Goal: Information Seeking & Learning: Check status

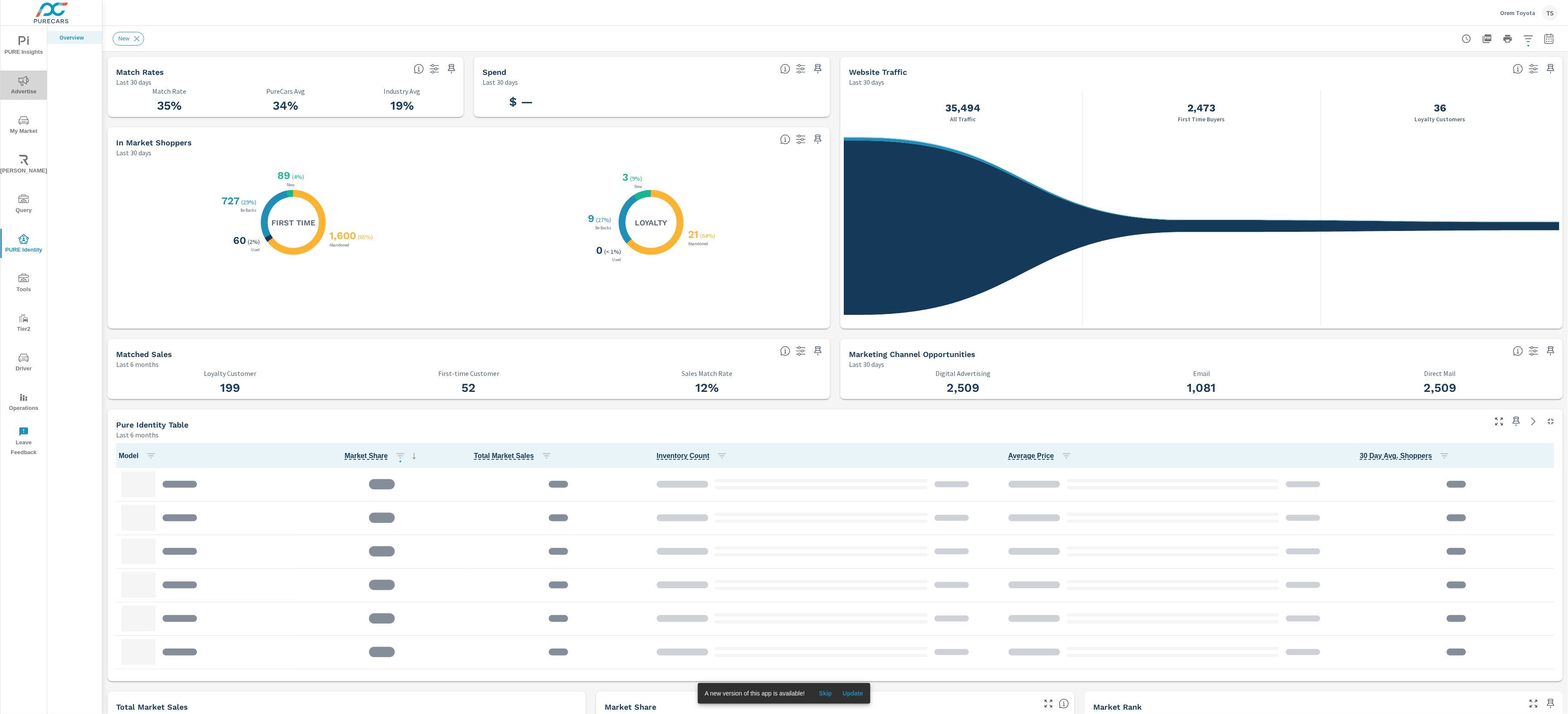
click at [14, 85] on span "Advertise" at bounding box center [24, 86] width 41 height 21
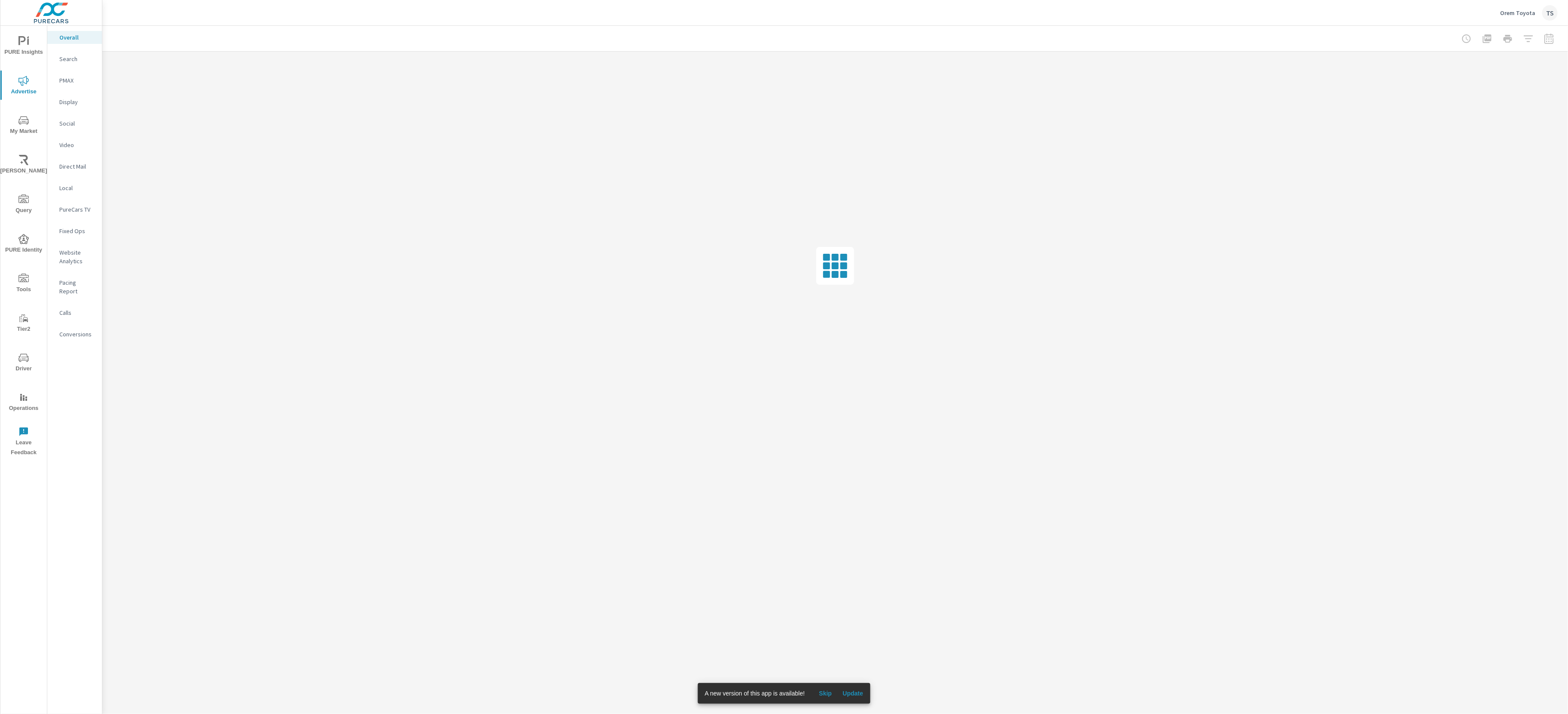
click at [855, 694] on span "Update" at bounding box center [853, 693] width 21 height 8
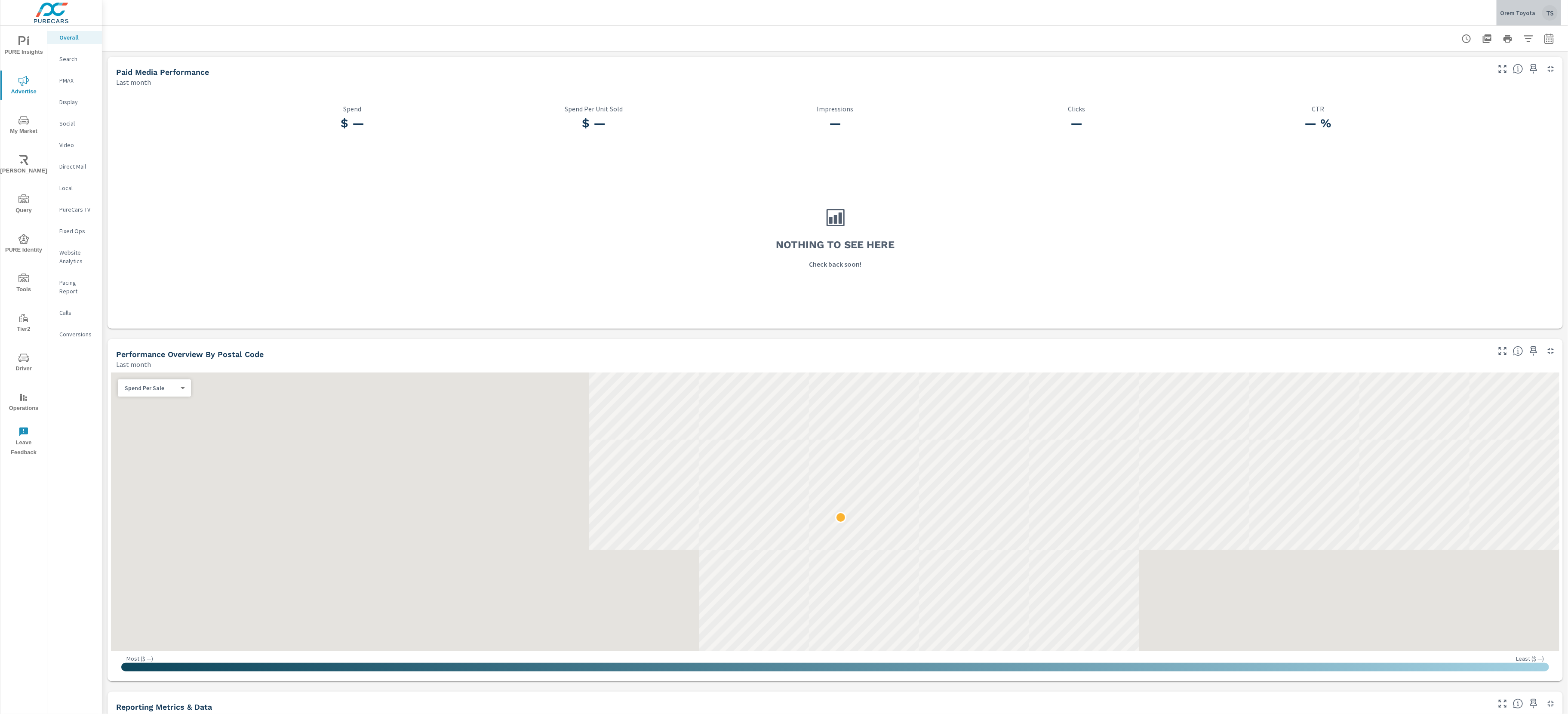
click at [1531, 13] on p "Orem Toyota" at bounding box center [1517, 13] width 35 height 8
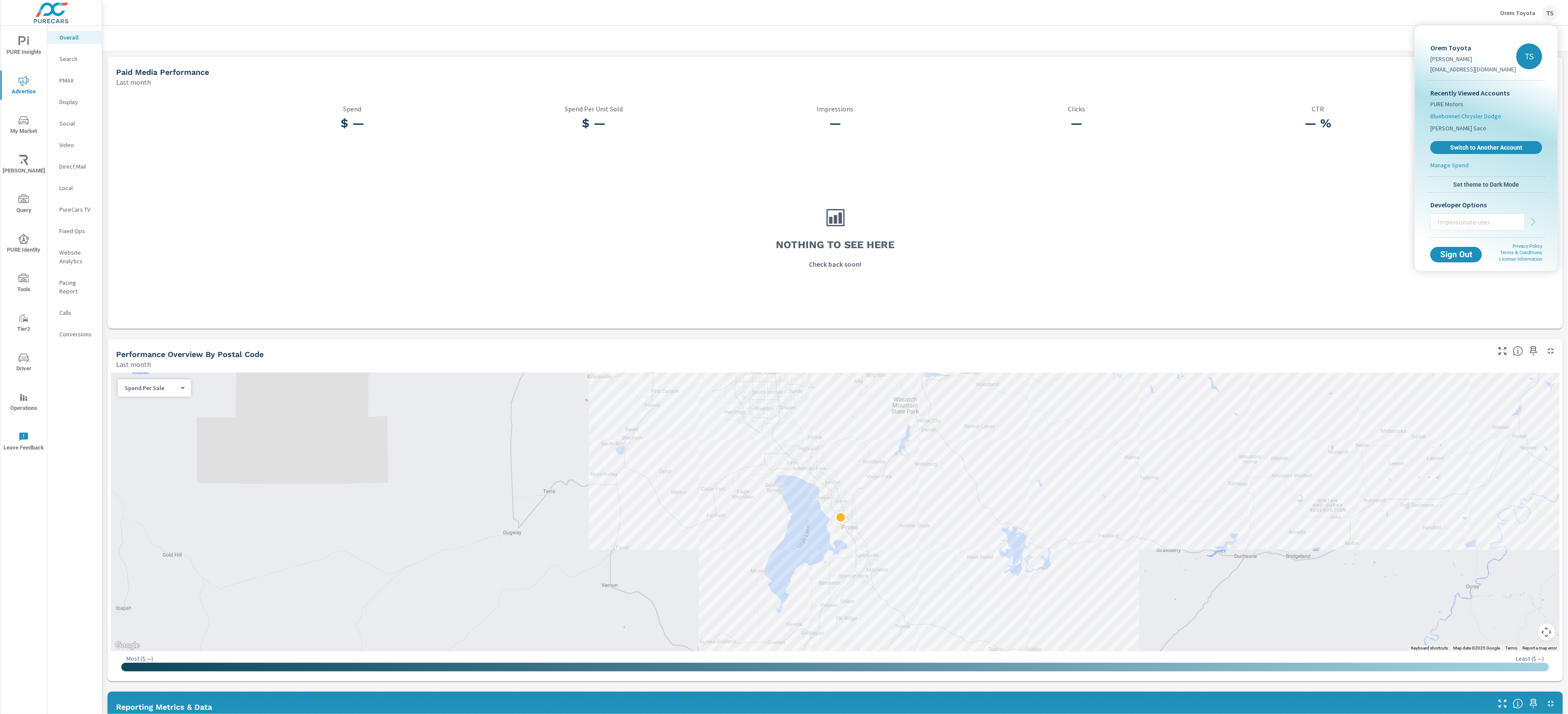
click at [1462, 114] on span "Bluebonnet Chrysler Dodge" at bounding box center [1466, 116] width 71 height 9
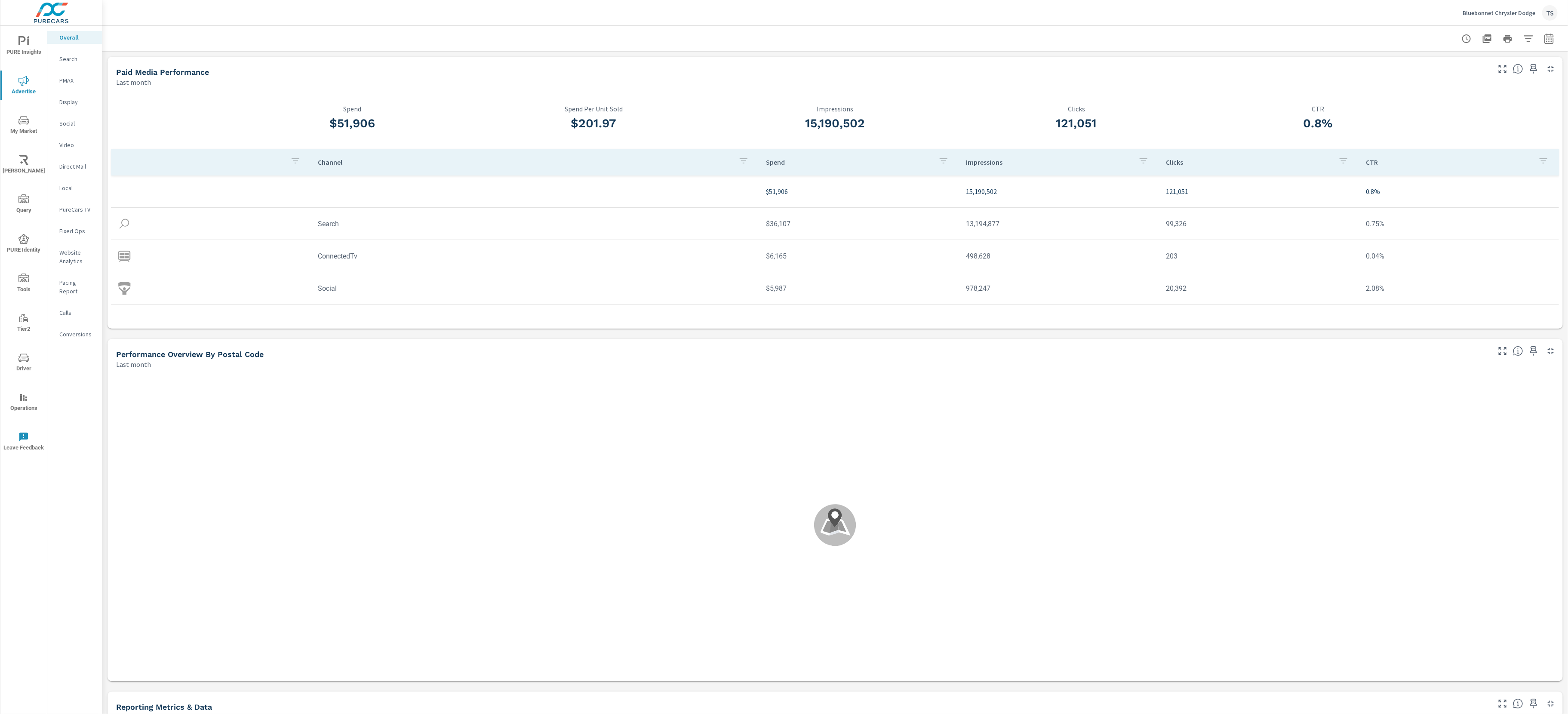
scroll to position [32, 0]
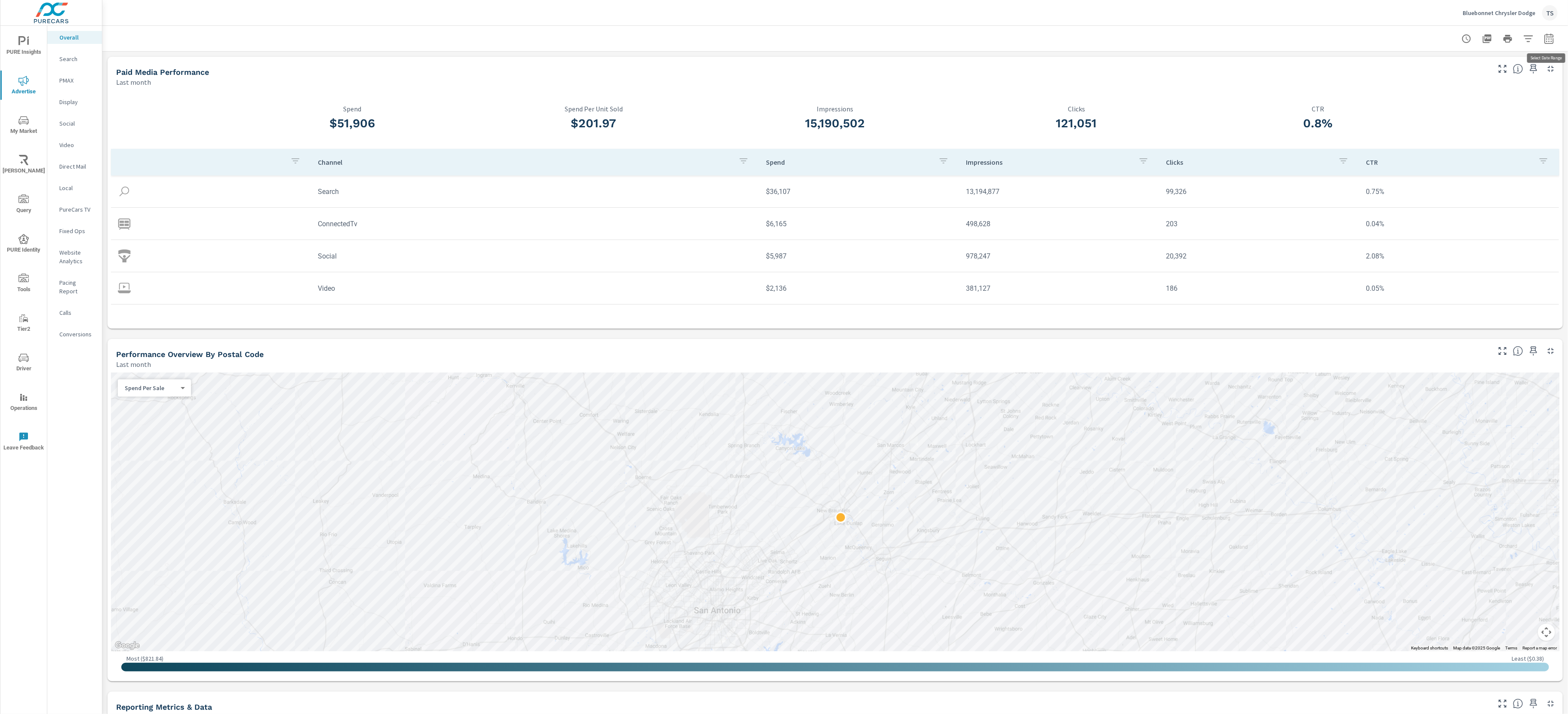
click at [1545, 40] on icon "button" at bounding box center [1549, 38] width 9 height 10
click at [1514, 75] on select "Custom [DATE] Last week Last 7 days Last 14 days Last 30 days Last 45 days Last…" at bounding box center [1480, 75] width 86 height 17
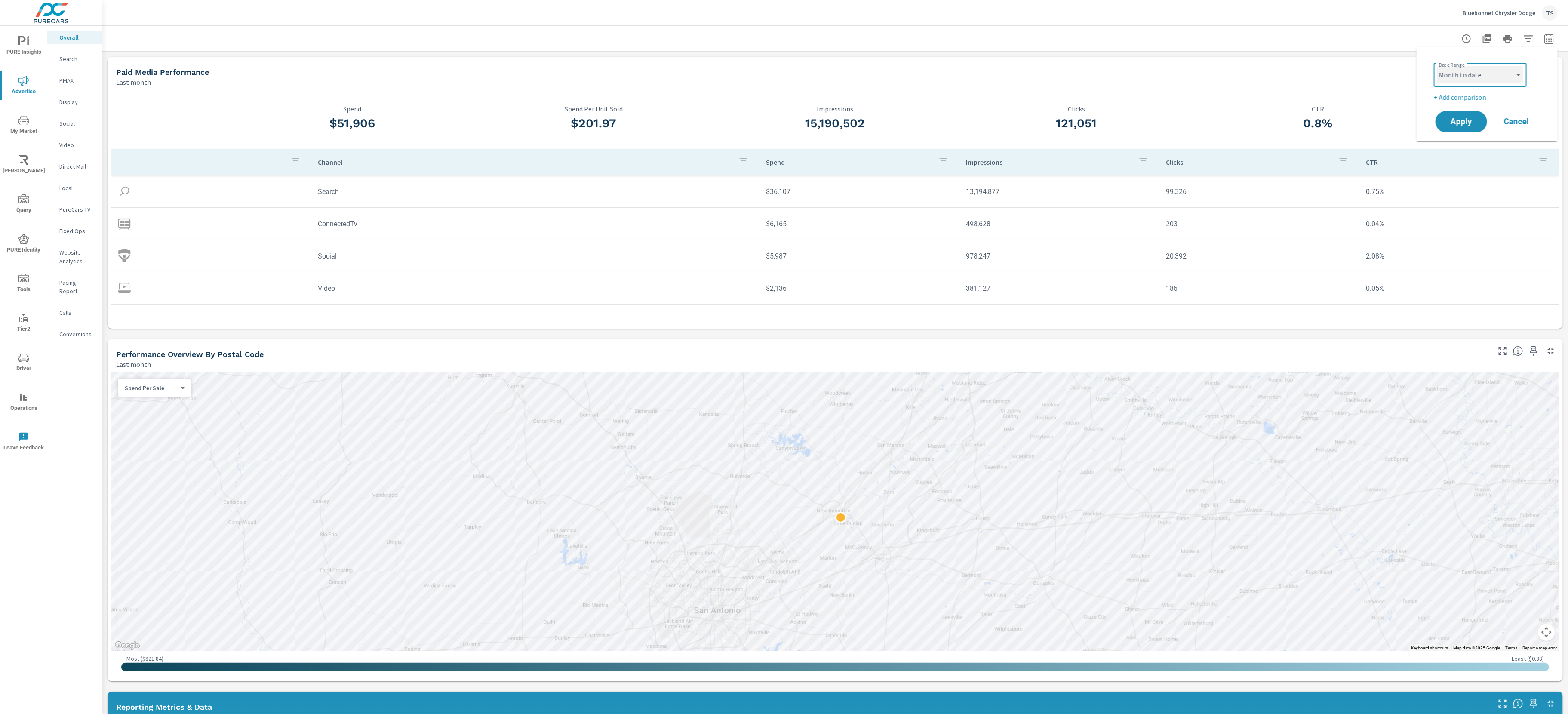
click at [1437, 66] on select "Custom [DATE] Last week Last 7 days Last 14 days Last 30 days Last 45 days Last…" at bounding box center [1480, 75] width 86 height 17
select select "Month to date"
click at [1483, 101] on p "+ Add comparison" at bounding box center [1489, 97] width 110 height 10
select select "Previous period"
click at [1494, 115] on select "Custom Previous period Previous month Previous year" at bounding box center [1480, 113] width 86 height 17
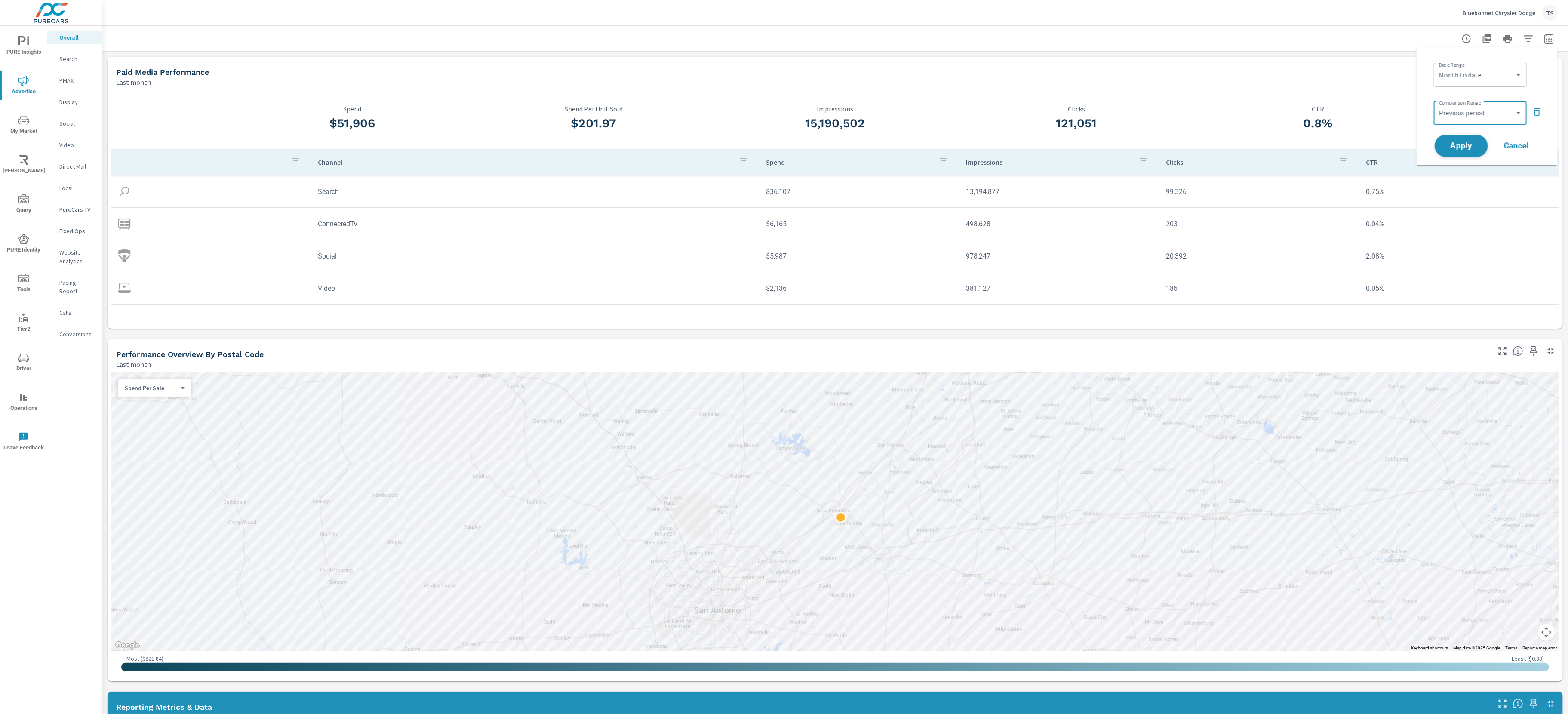
click at [1464, 149] on span "Apply" at bounding box center [1461, 145] width 35 height 8
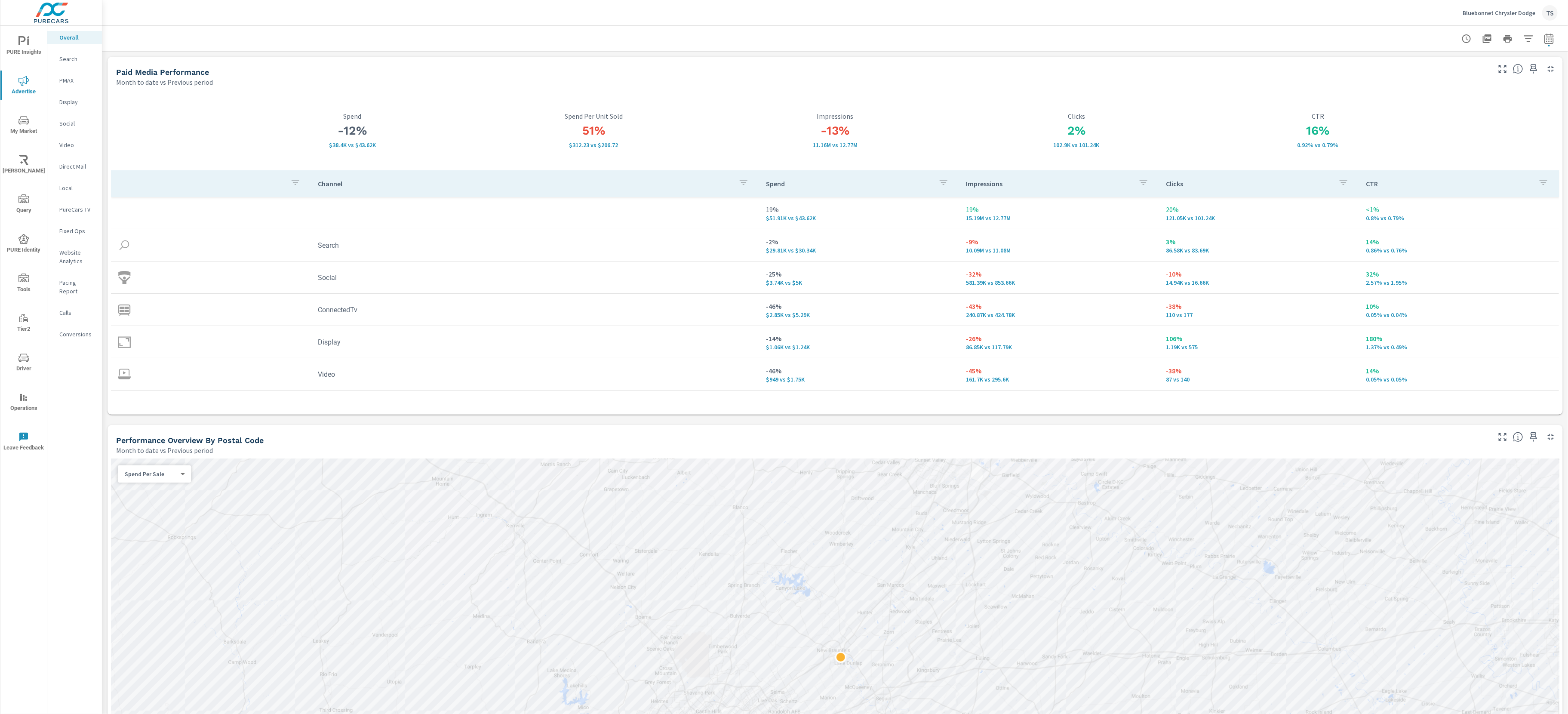
click at [1527, 36] on icon "button" at bounding box center [1528, 38] width 10 height 10
click at [1527, 37] on body "PURE Insights Advertise My Market [PERSON_NAME] Query PURE Identity Tools Tier2…" at bounding box center [784, 357] width 1568 height 714
click at [1542, 37] on div at bounding box center [784, 357] width 1568 height 714
click at [1551, 40] on div "Condition New Used Certified No Condition Make No Make Ram Dodge Chevrolet Ford…" at bounding box center [784, 357] width 1568 height 714
click at [1550, 40] on icon "button" at bounding box center [1549, 38] width 10 height 10
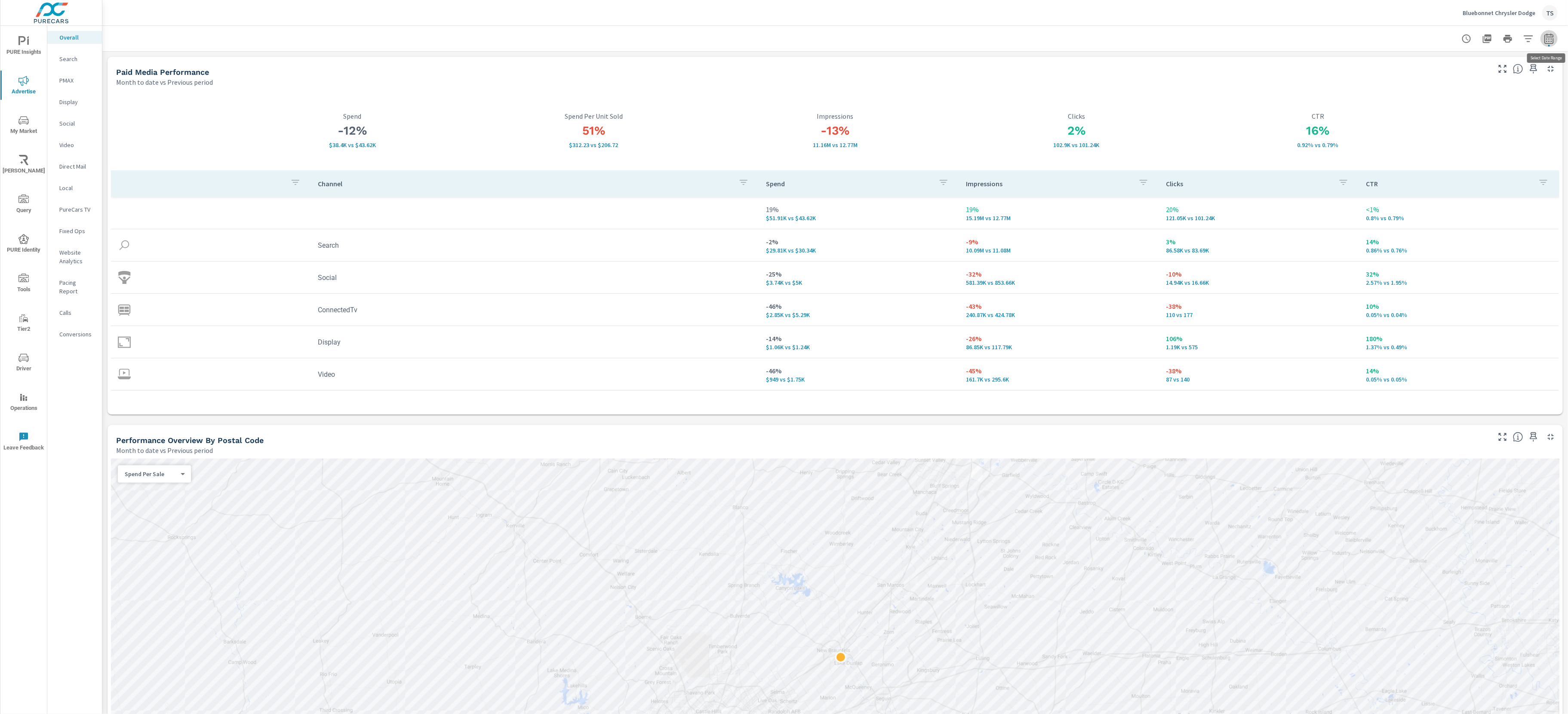
select select "Month to date"
select select "Previous period"
click at [1456, 110] on select "Custom Previous period Previous month Previous year" at bounding box center [1480, 113] width 86 height 17
